Goal: Information Seeking & Learning: Learn about a topic

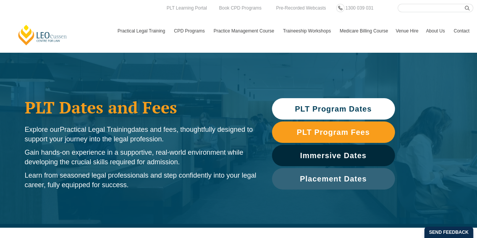
click at [295, 108] on span "PLT Program Dates" at bounding box center [333, 109] width 77 height 8
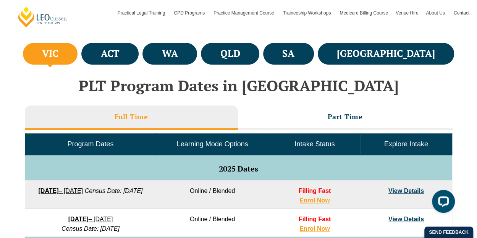
scroll to position [294, 0]
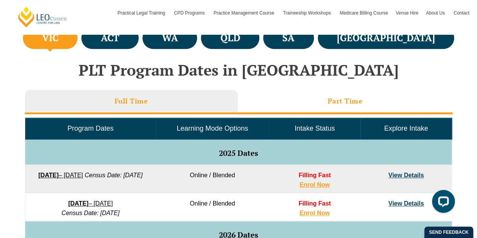
click at [315, 109] on li "Part Time" at bounding box center [345, 102] width 215 height 24
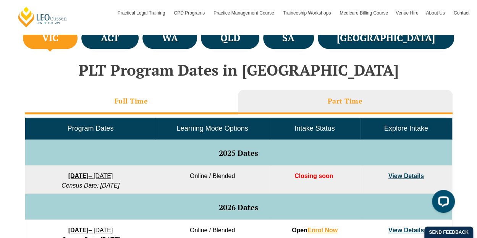
click at [168, 100] on li "Full Time" at bounding box center [131, 102] width 213 height 24
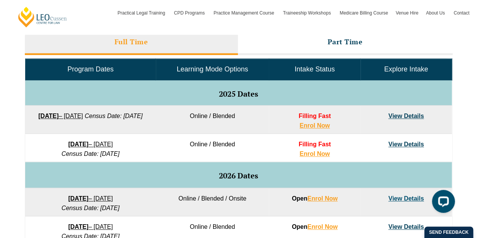
scroll to position [358, 0]
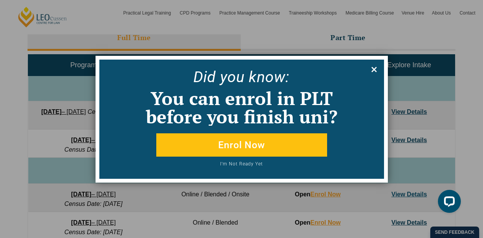
click at [372, 67] on icon at bounding box center [373, 69] width 5 height 5
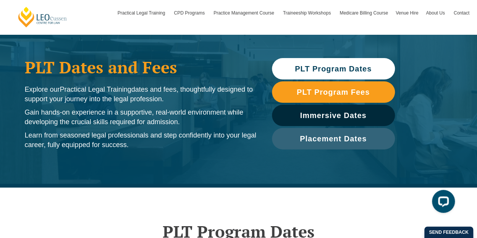
scroll to position [0, 0]
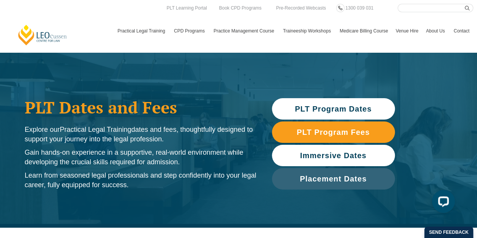
click at [316, 158] on span "Immersive Dates" at bounding box center [333, 156] width 66 height 8
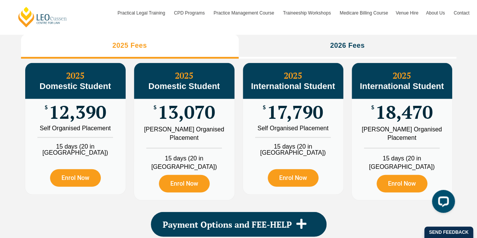
scroll to position [906, 0]
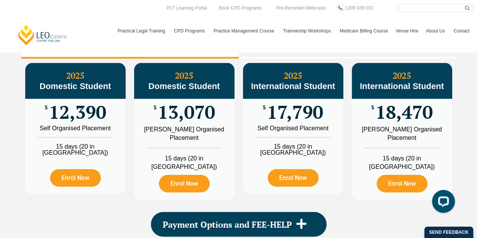
click at [35, 191] on div "Enrol Now" at bounding box center [75, 175] width 100 height 39
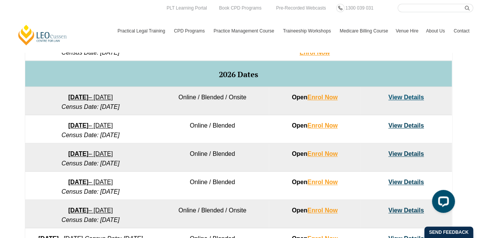
scroll to position [454, 0]
click at [400, 102] on td "View Details" at bounding box center [406, 101] width 91 height 28
click at [402, 94] on link "View Details" at bounding box center [407, 97] width 36 height 6
